Goal: Navigation & Orientation: Find specific page/section

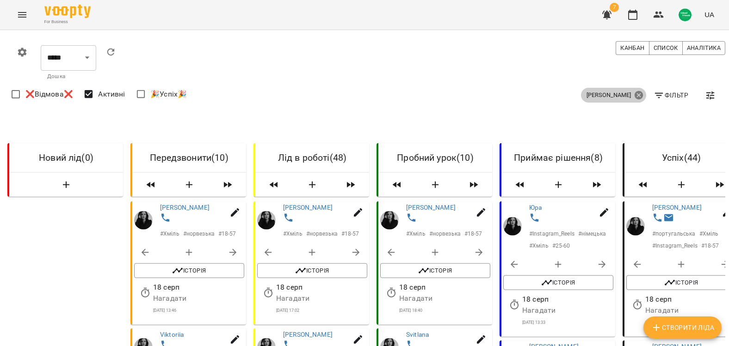
click at [634, 95] on icon at bounding box center [638, 95] width 8 height 8
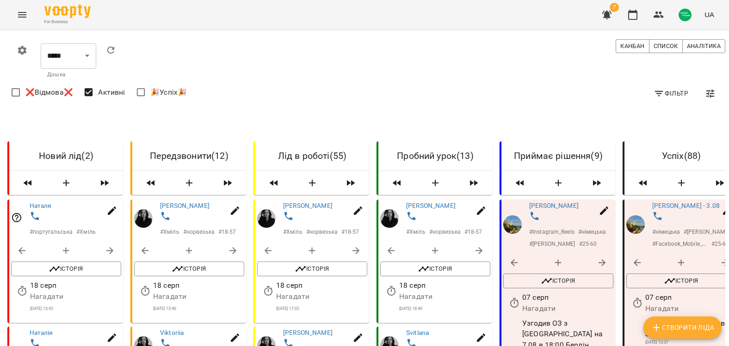
scroll to position [46, 0]
drag, startPoint x: 44, startPoint y: 166, endPoint x: 248, endPoint y: 175, distance: 204.6
click at [44, 202] on link "Наталя" at bounding box center [41, 205] width 22 height 7
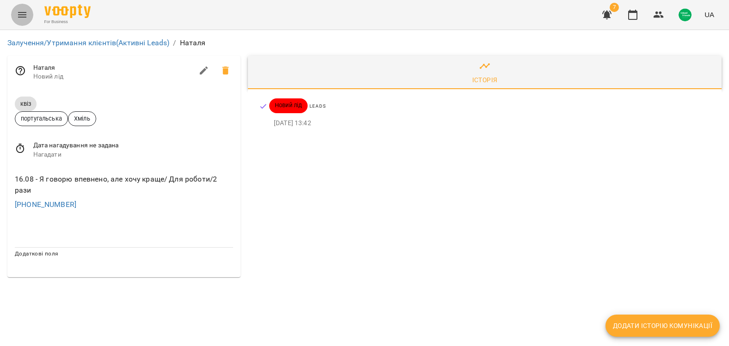
click at [24, 25] on button "Menu" at bounding box center [22, 15] width 22 height 22
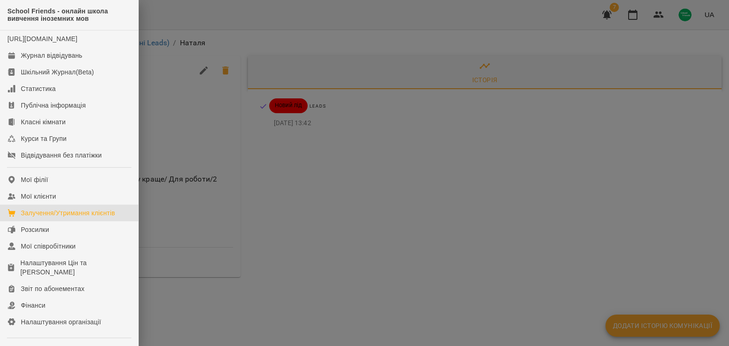
click at [80, 215] on link "Залучення/Утримання клієнтів" at bounding box center [69, 213] width 138 height 17
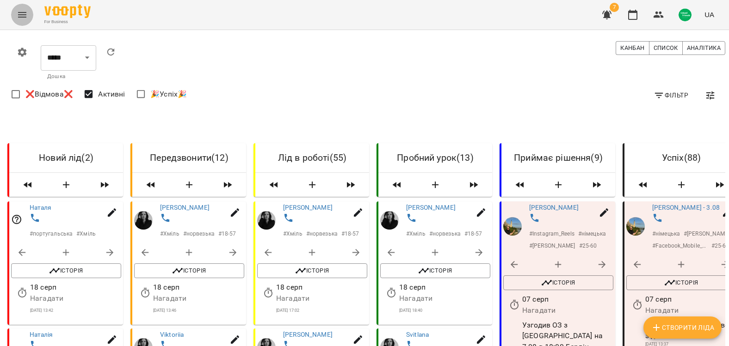
click at [29, 17] on button "Menu" at bounding box center [22, 15] width 22 height 22
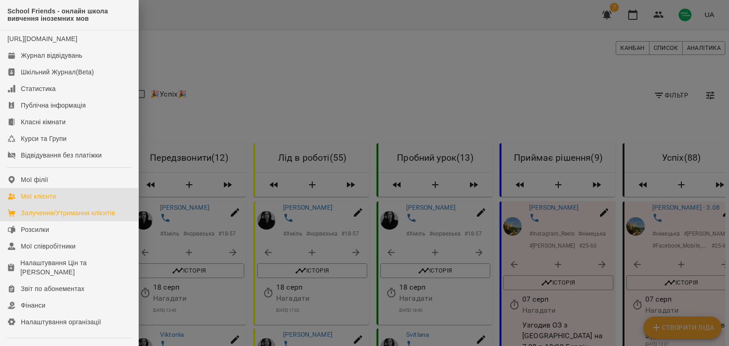
click at [56, 201] on div "Мої клієнти" at bounding box center [38, 196] width 35 height 9
